Goal: Use online tool/utility: Utilize a website feature to perform a specific function

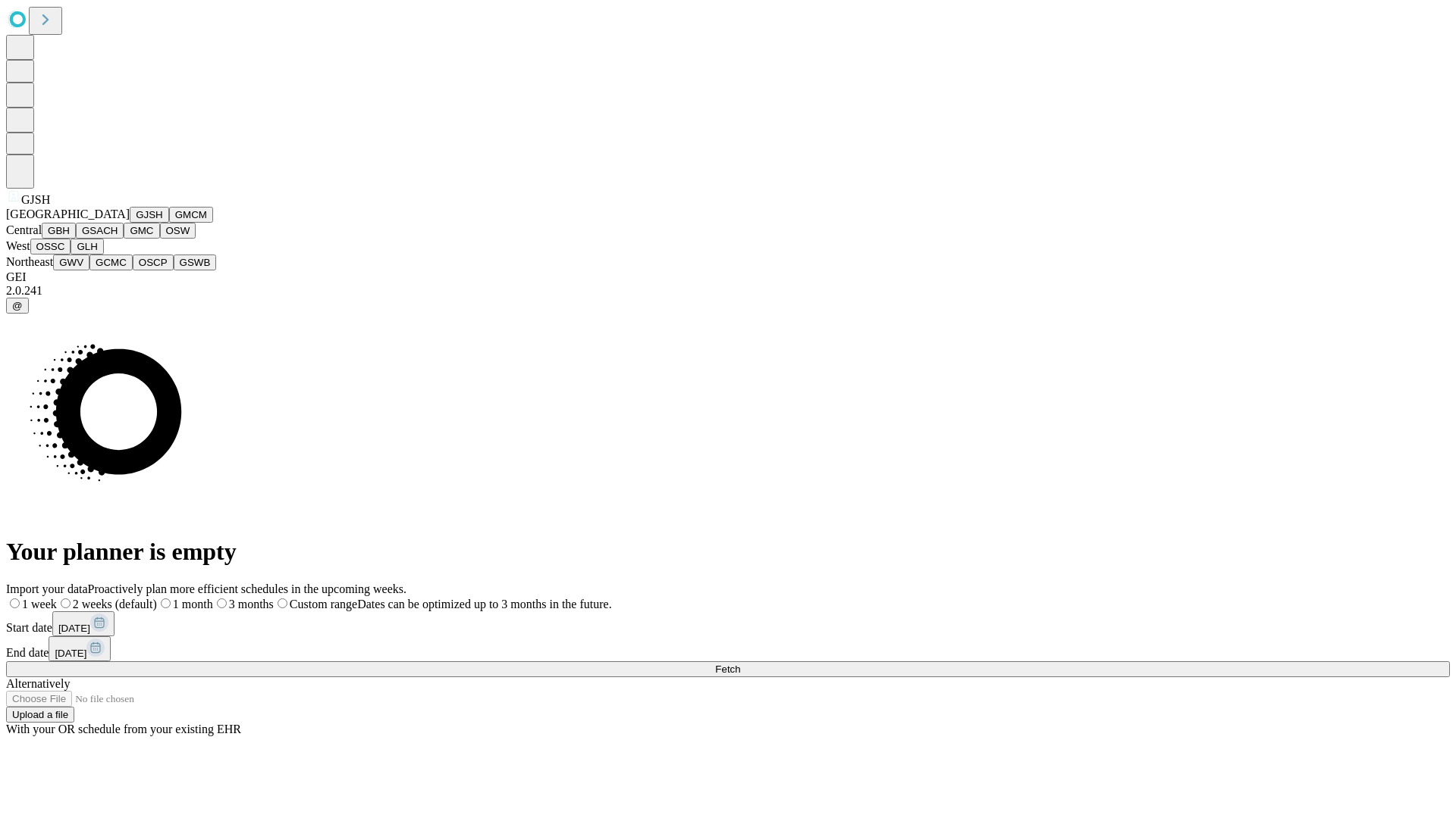
click at [130, 223] on button "GJSH" at bounding box center [150, 215] width 40 height 16
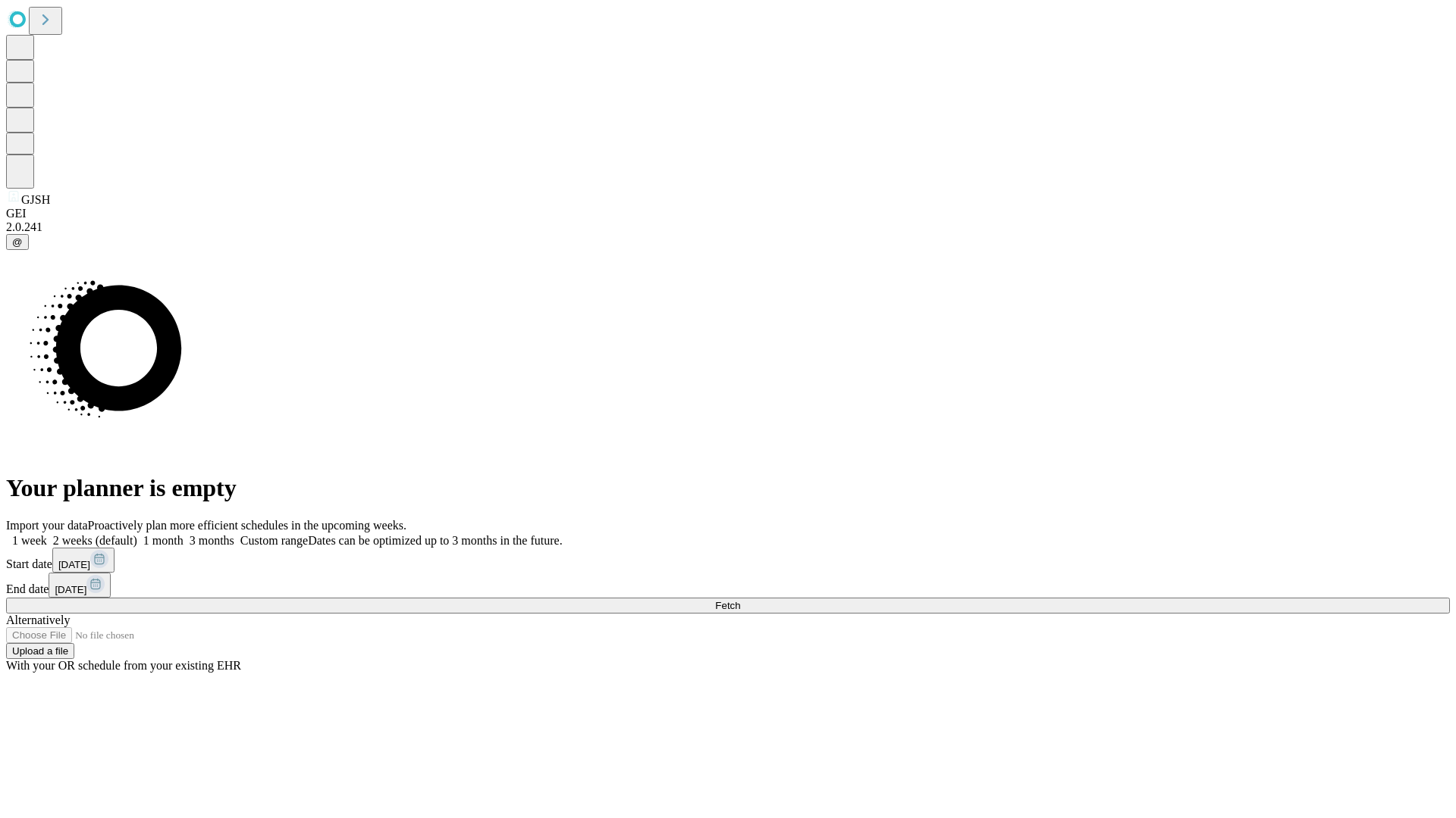
click at [47, 534] on label "1 week" at bounding box center [25, 540] width 40 height 13
click at [740, 601] on span "Fetch" at bounding box center [727, 606] width 25 height 11
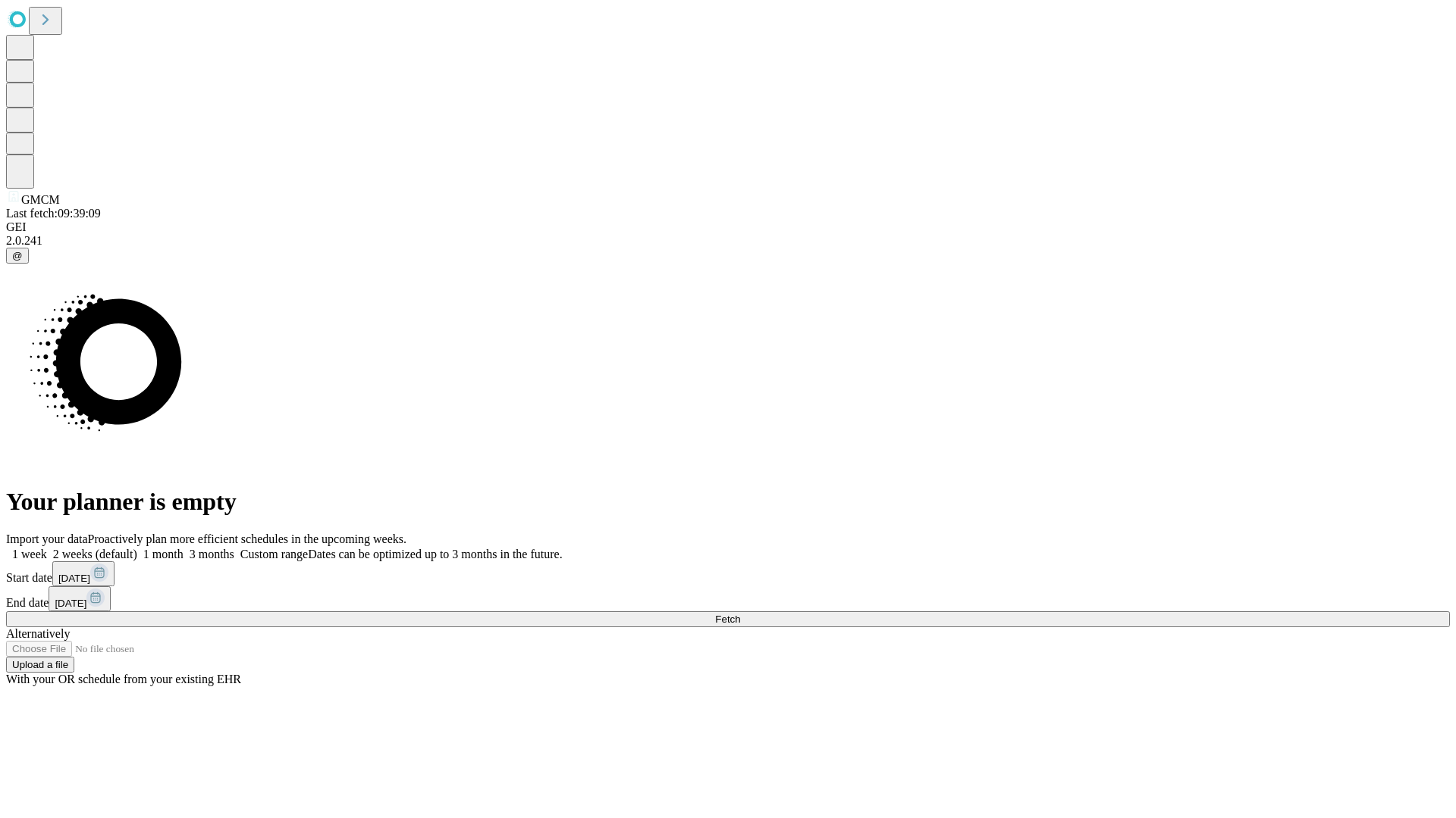
click at [47, 548] on label "1 week" at bounding box center [25, 554] width 40 height 13
click at [740, 614] on span "Fetch" at bounding box center [727, 619] width 25 height 11
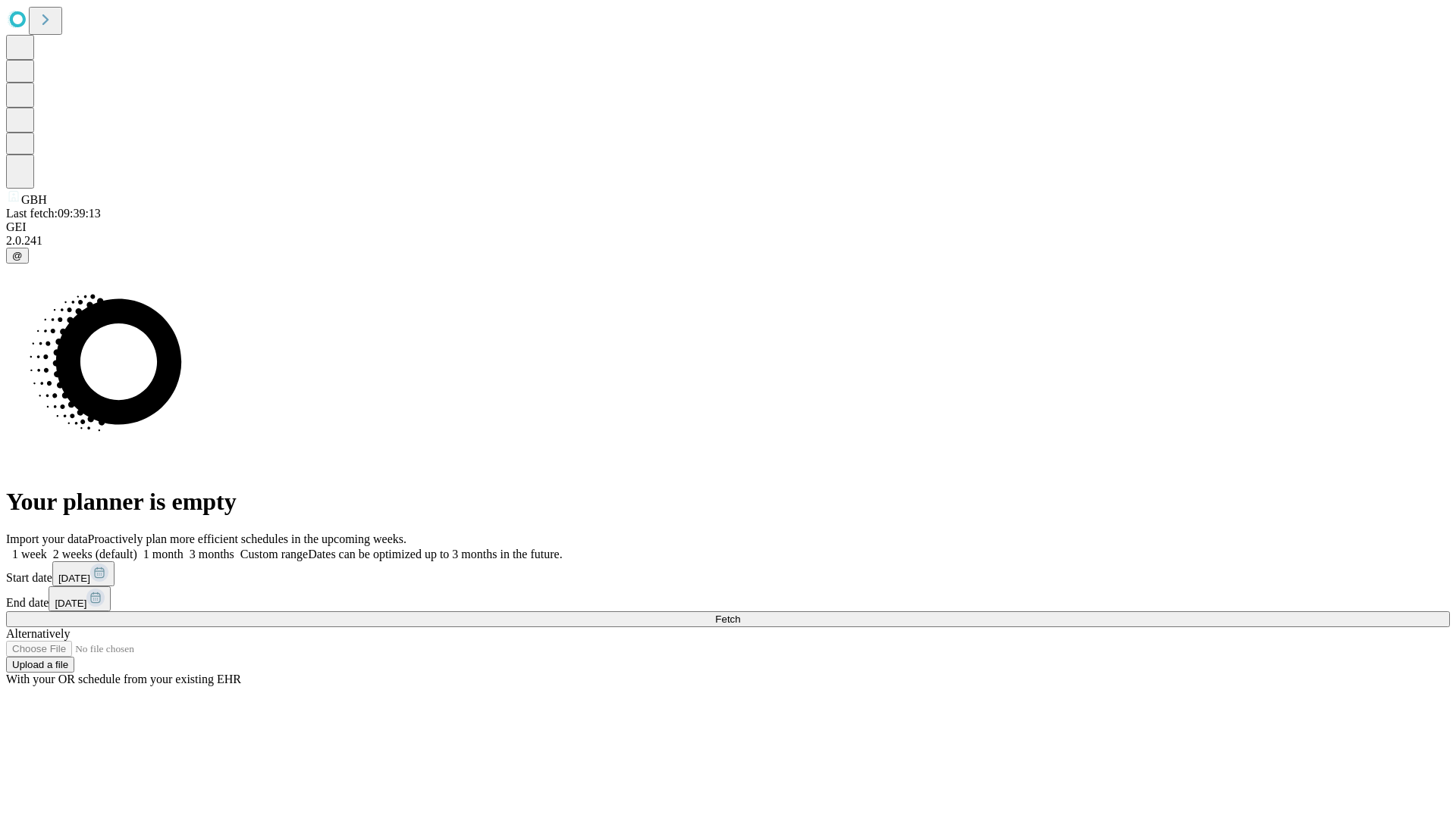
click at [47, 548] on label "1 week" at bounding box center [25, 554] width 40 height 13
click at [740, 614] on span "Fetch" at bounding box center [727, 619] width 25 height 11
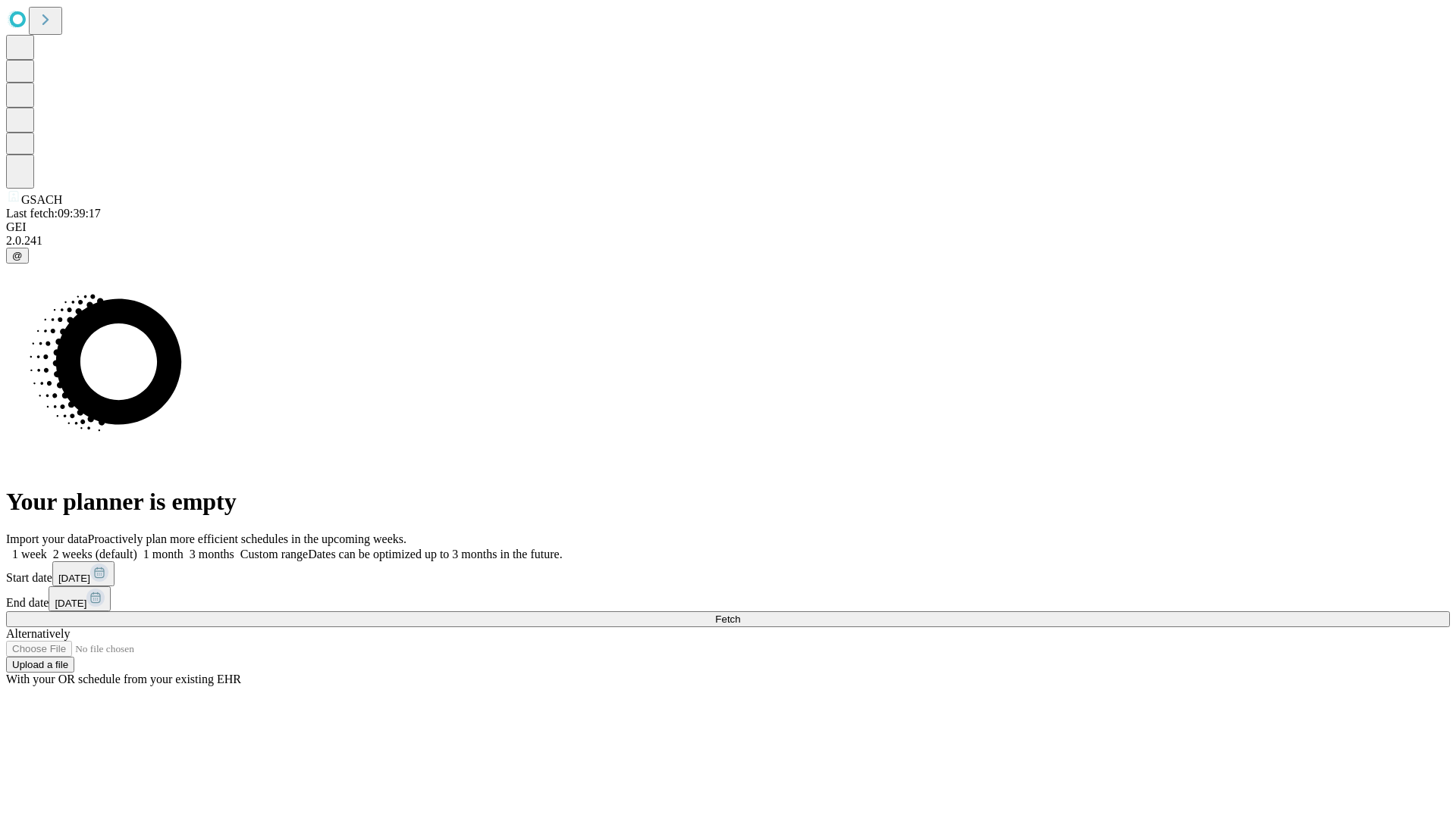
click at [740, 614] on span "Fetch" at bounding box center [727, 619] width 25 height 11
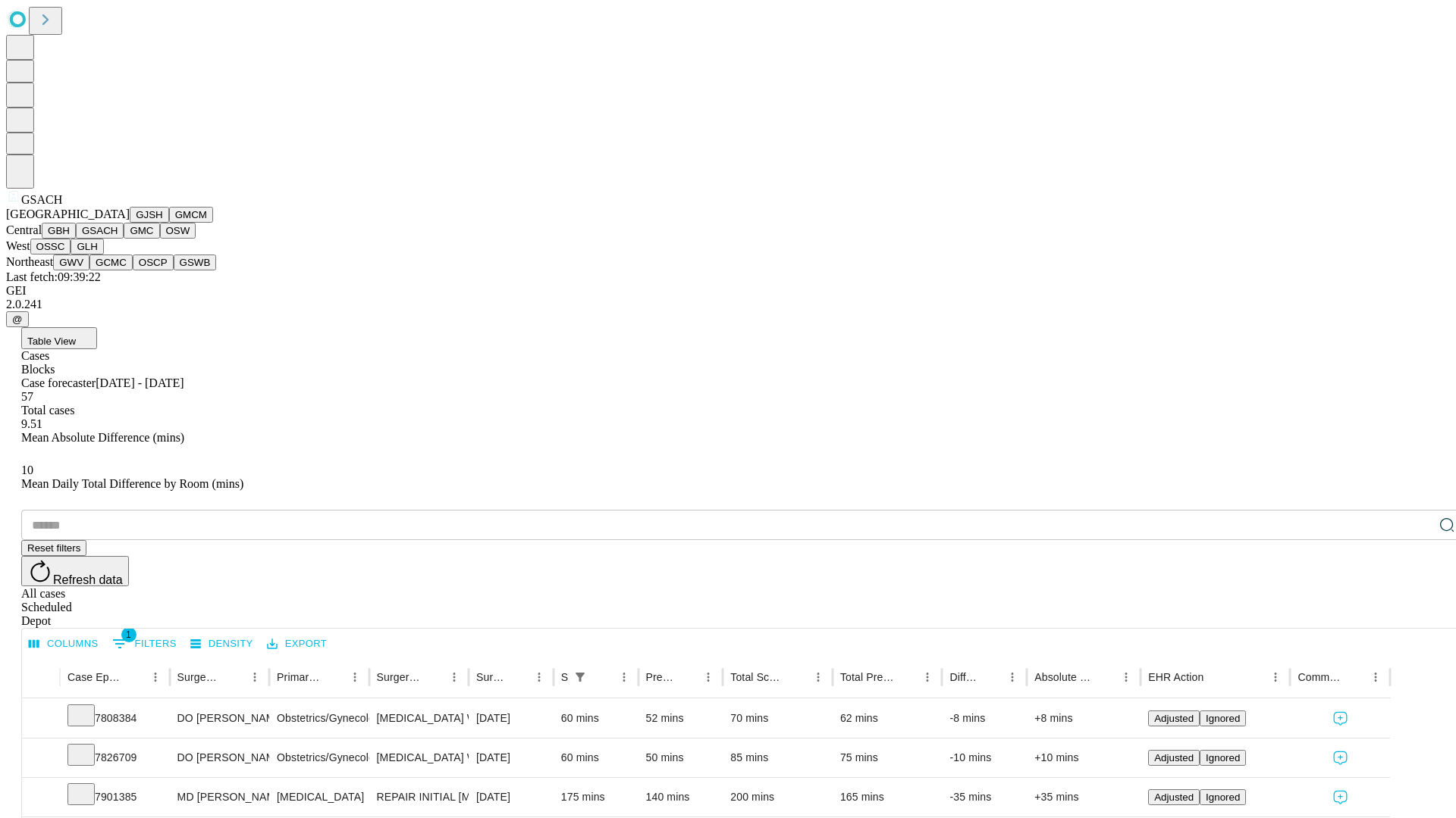
click at [123, 239] on button "GMC" at bounding box center [141, 231] width 36 height 16
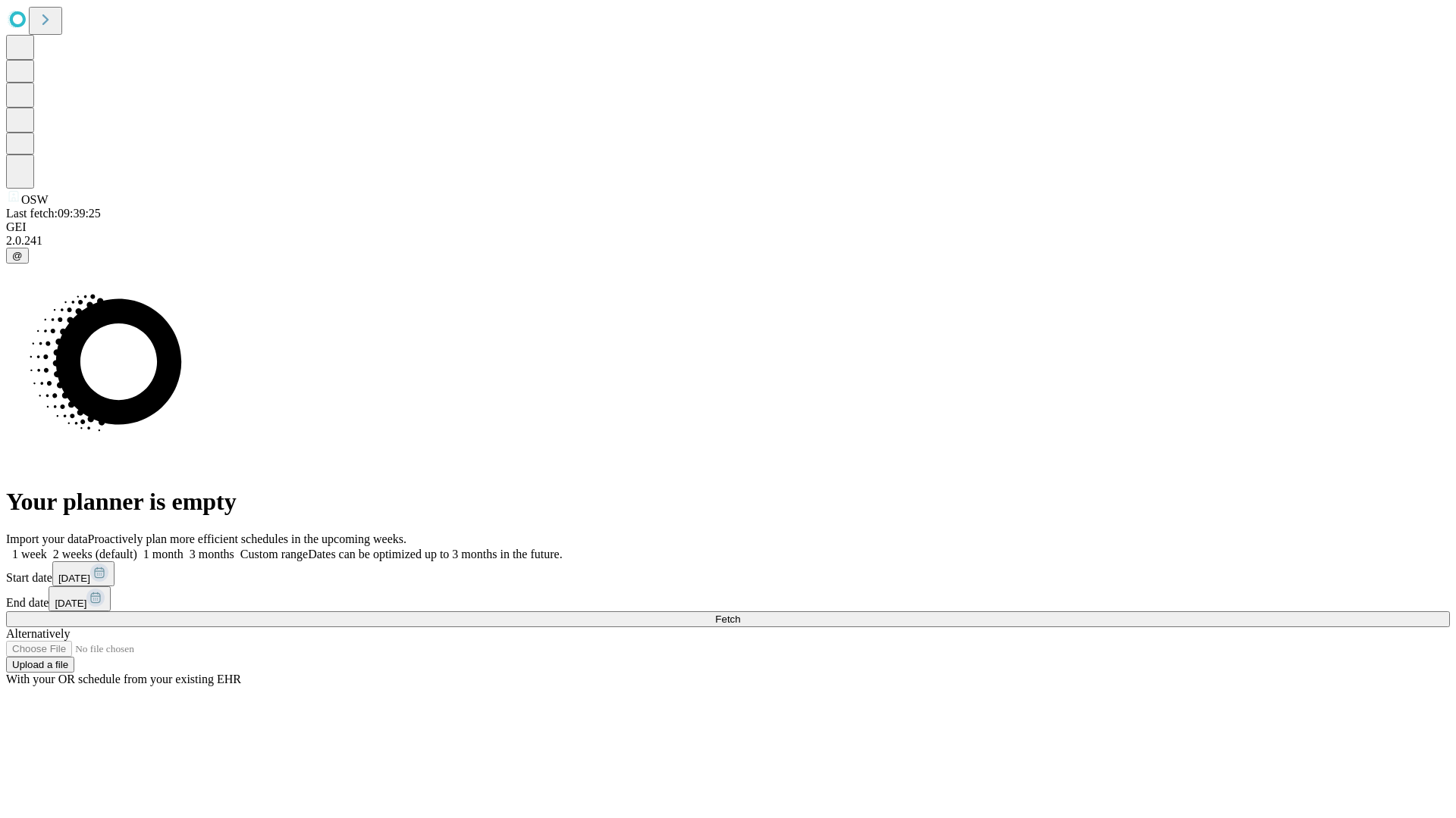
click at [47, 548] on label "1 week" at bounding box center [25, 554] width 40 height 13
click at [740, 614] on span "Fetch" at bounding box center [727, 619] width 25 height 11
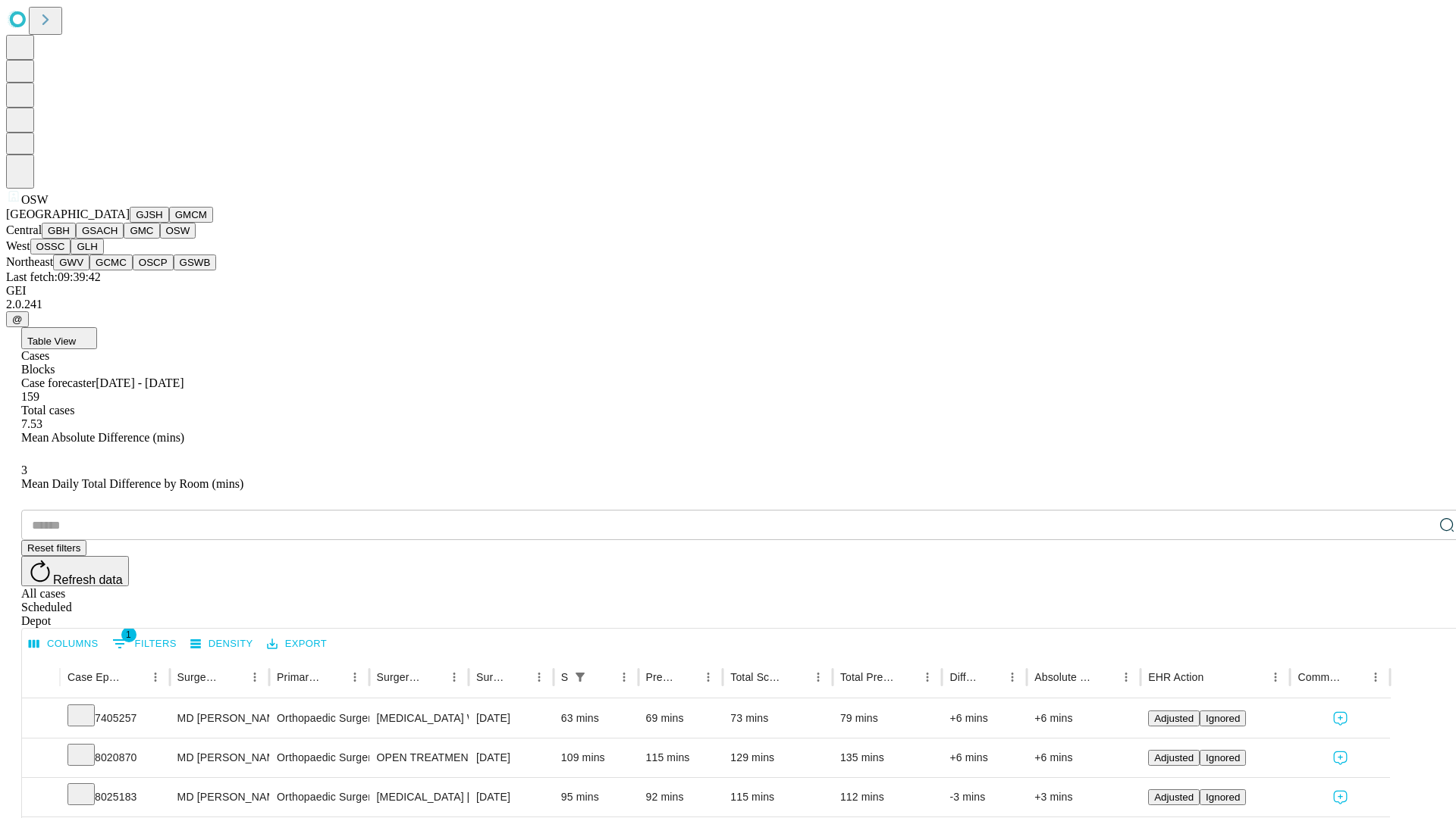
click at [72, 254] on button "OSSC" at bounding box center [50, 247] width 40 height 16
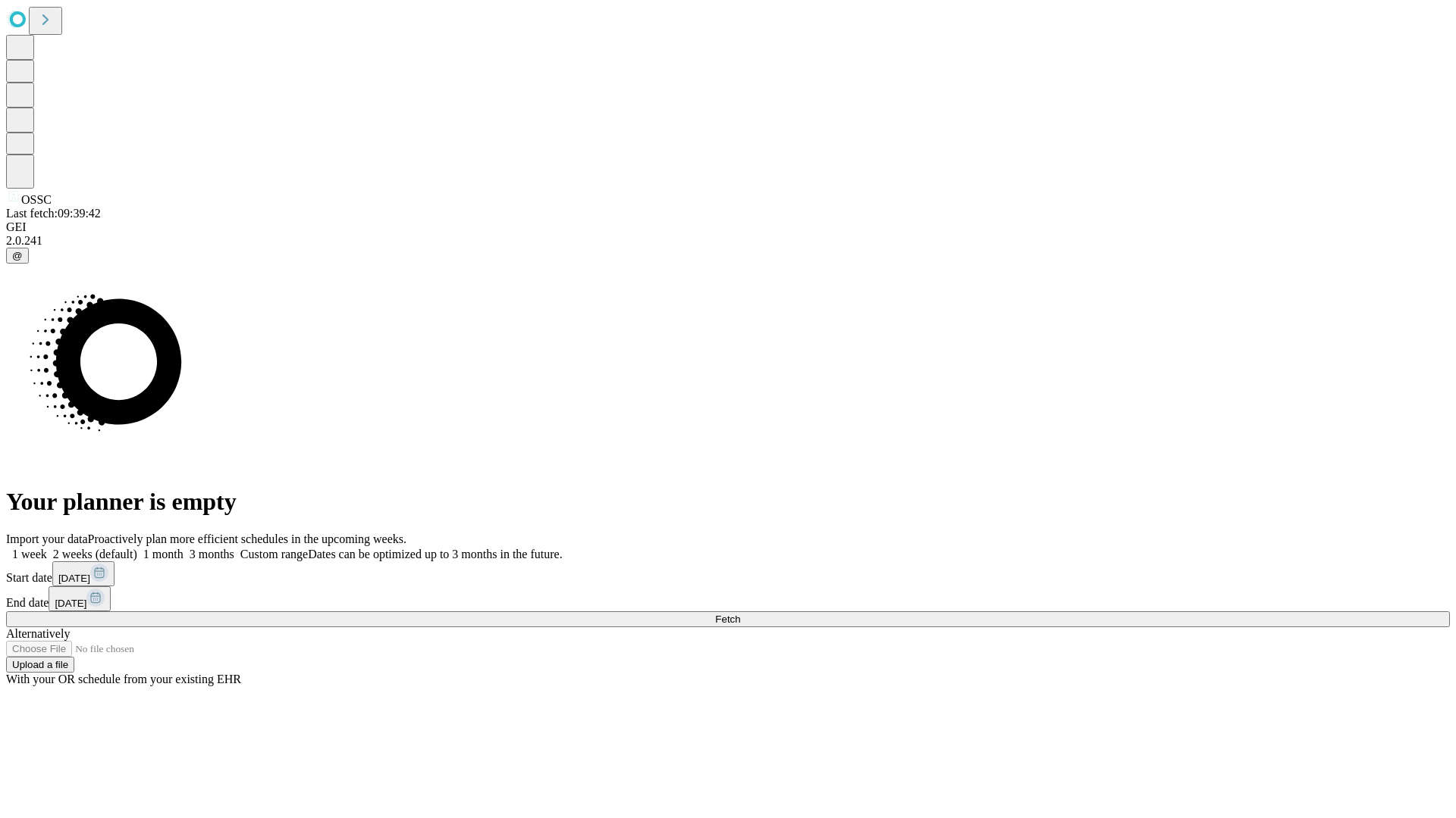
click at [47, 548] on label "1 week" at bounding box center [25, 554] width 40 height 13
click at [740, 614] on span "Fetch" at bounding box center [727, 619] width 25 height 11
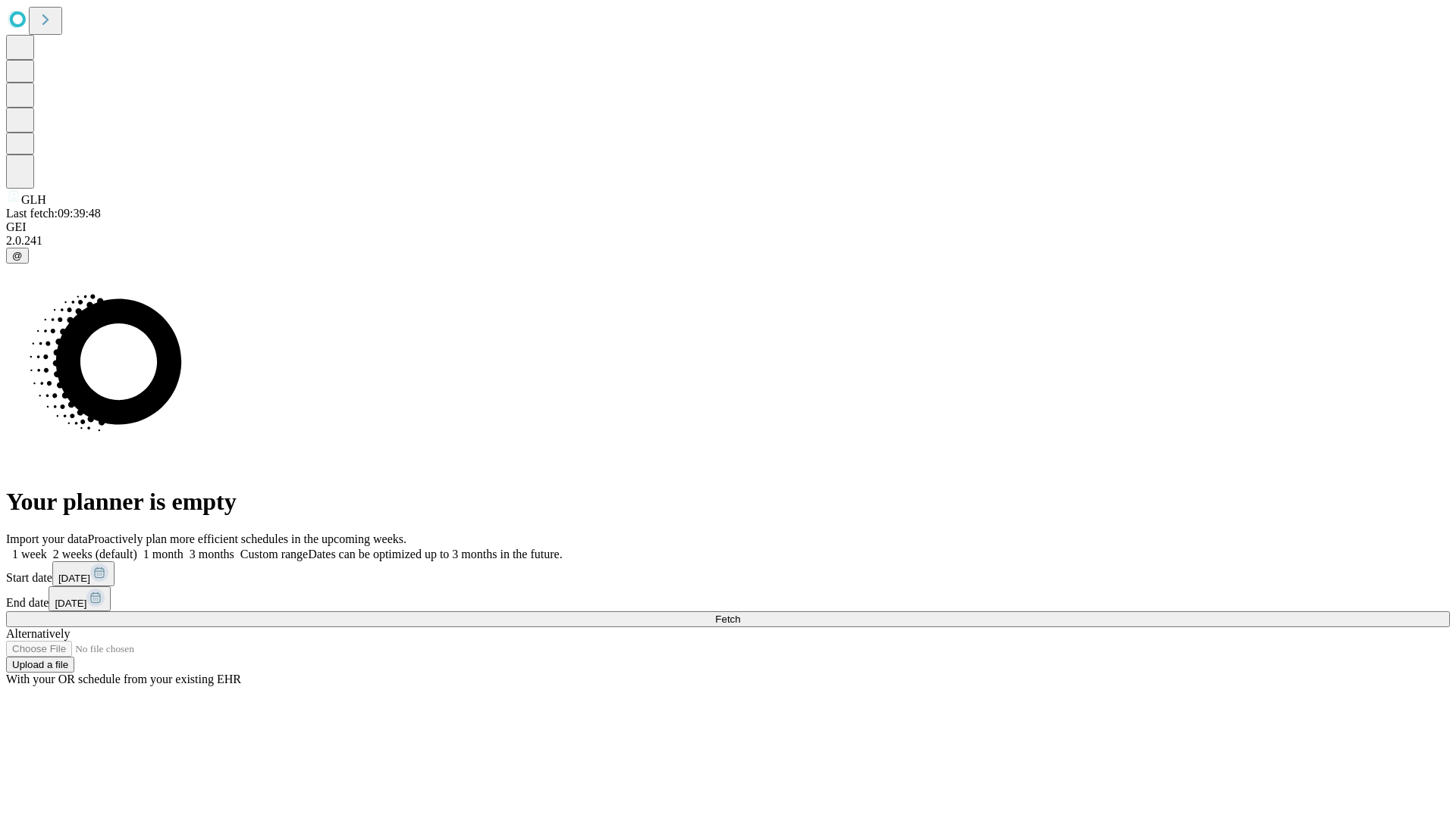
click at [740, 614] on span "Fetch" at bounding box center [727, 619] width 25 height 11
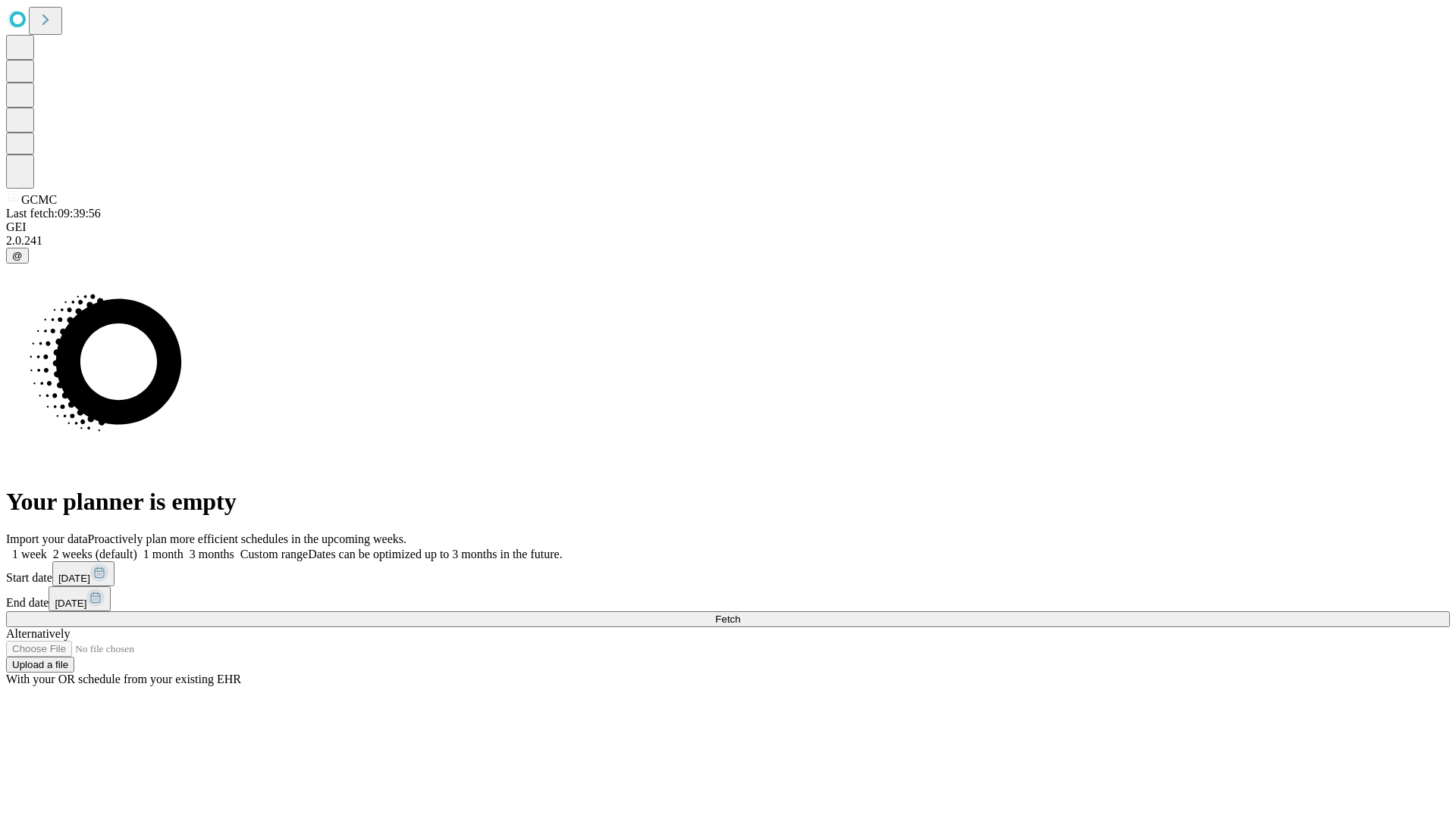
click at [47, 548] on label "1 week" at bounding box center [25, 554] width 40 height 13
click at [740, 614] on span "Fetch" at bounding box center [727, 619] width 25 height 11
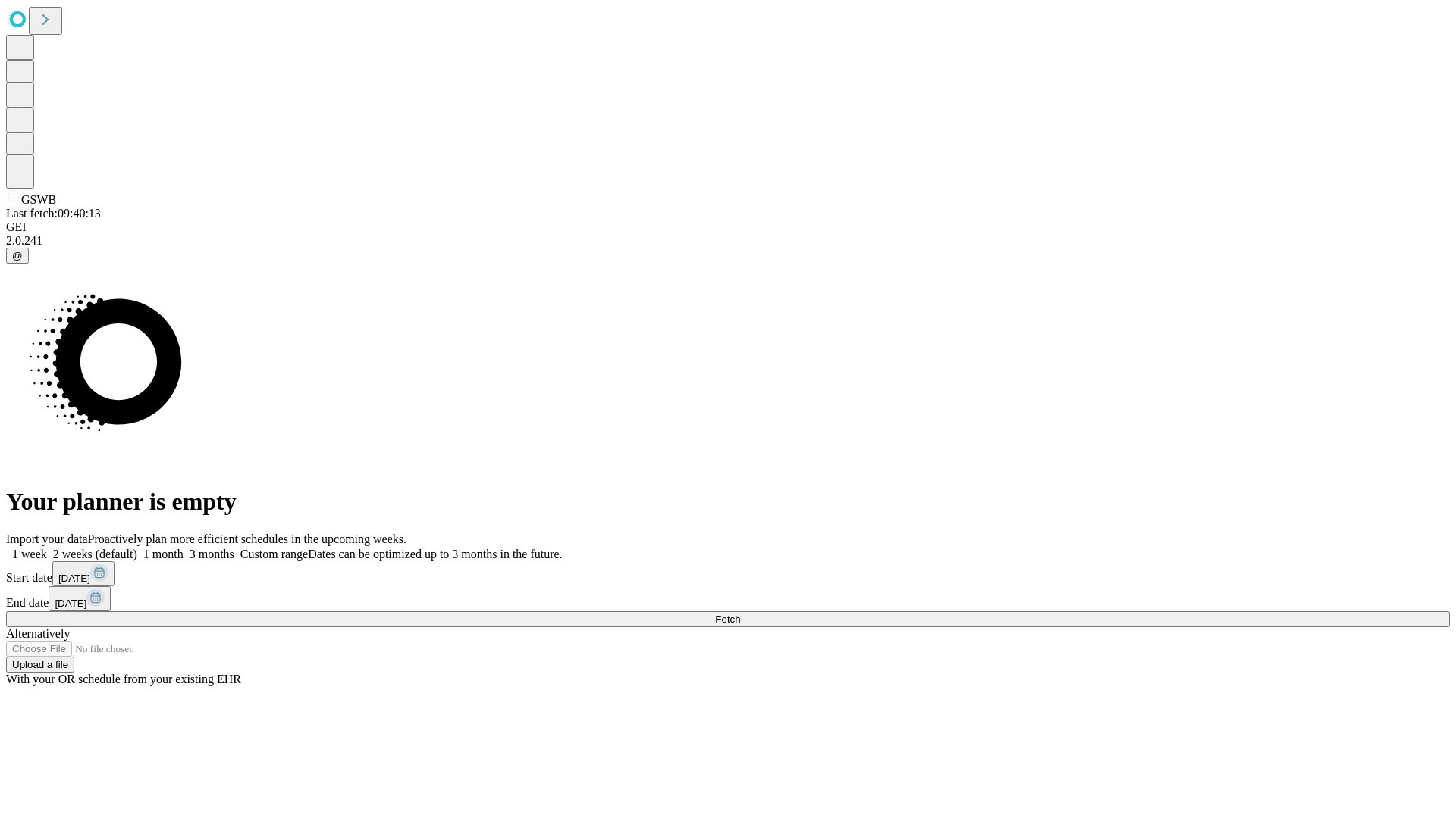
click at [47, 548] on label "1 week" at bounding box center [25, 554] width 40 height 13
click at [740, 614] on span "Fetch" at bounding box center [727, 619] width 25 height 11
